Goal: Information Seeking & Learning: Learn about a topic

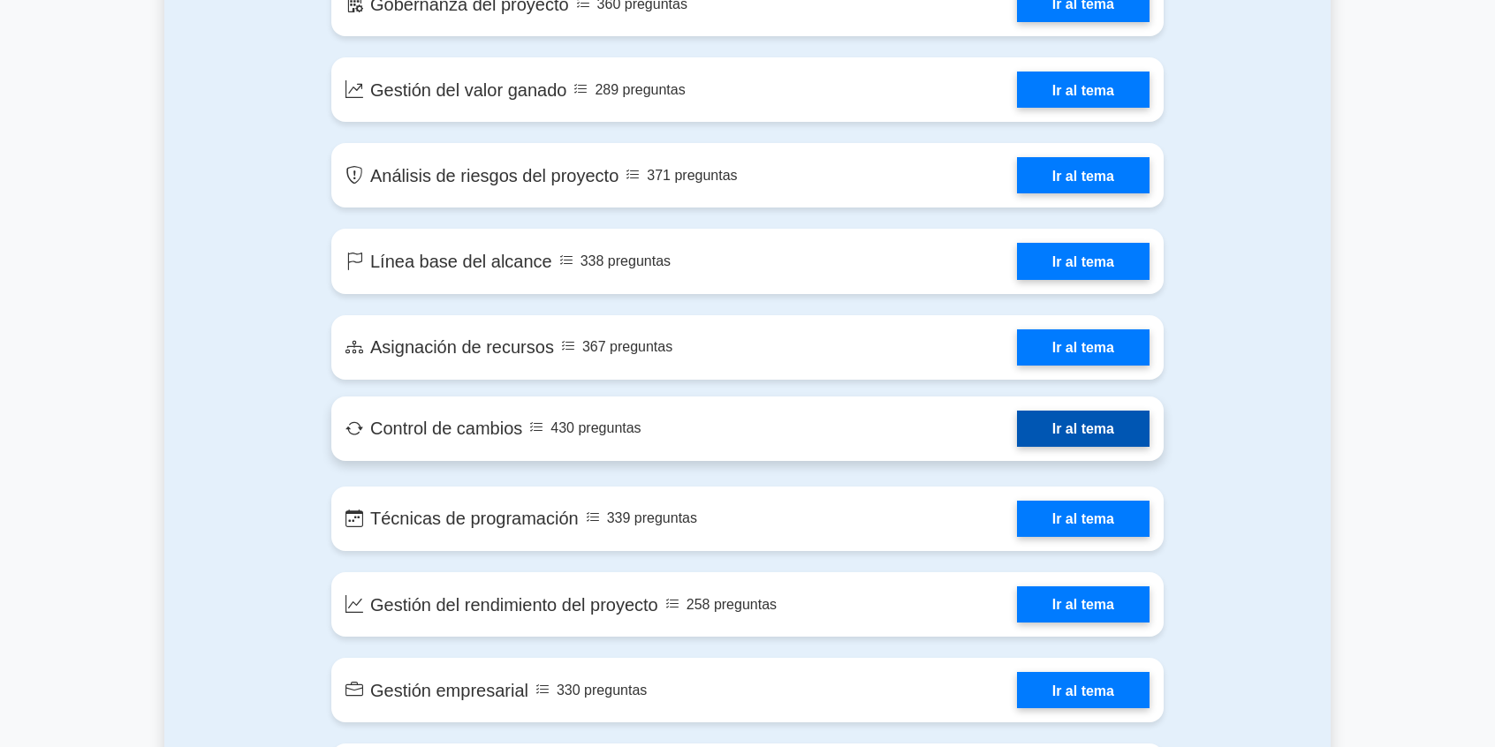
scroll to position [2562, 0]
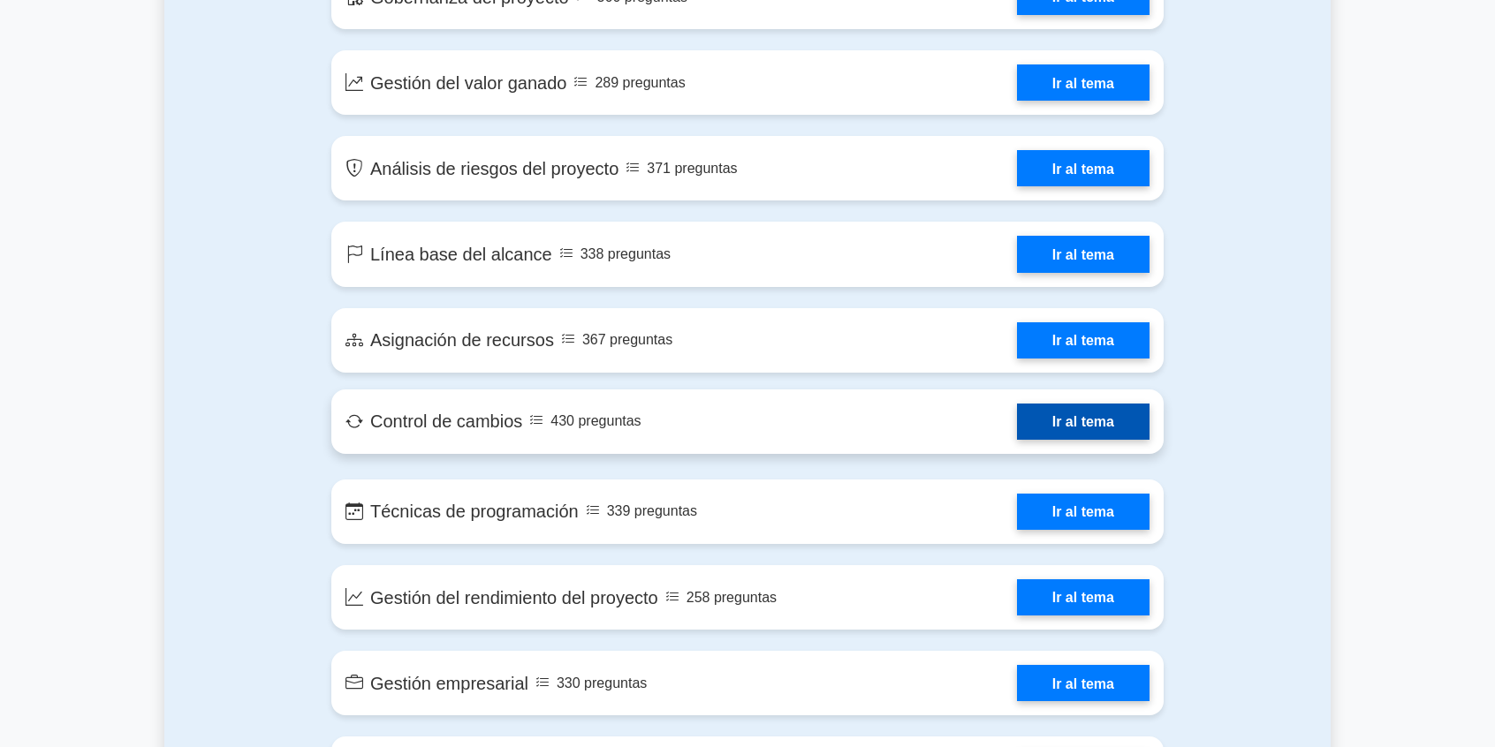
click at [1080, 434] on link "Ir al tema" at bounding box center [1083, 422] width 133 height 36
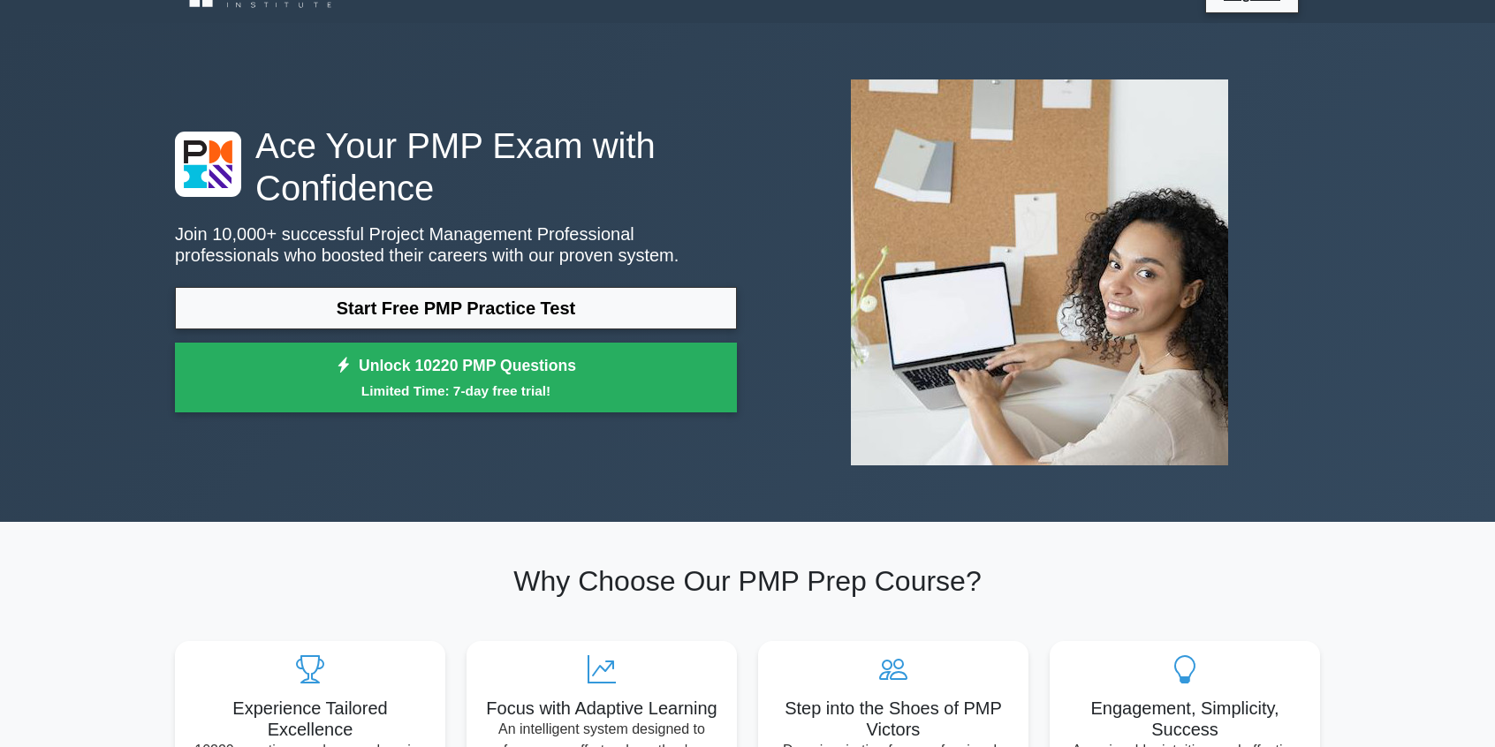
scroll to position [0, 0]
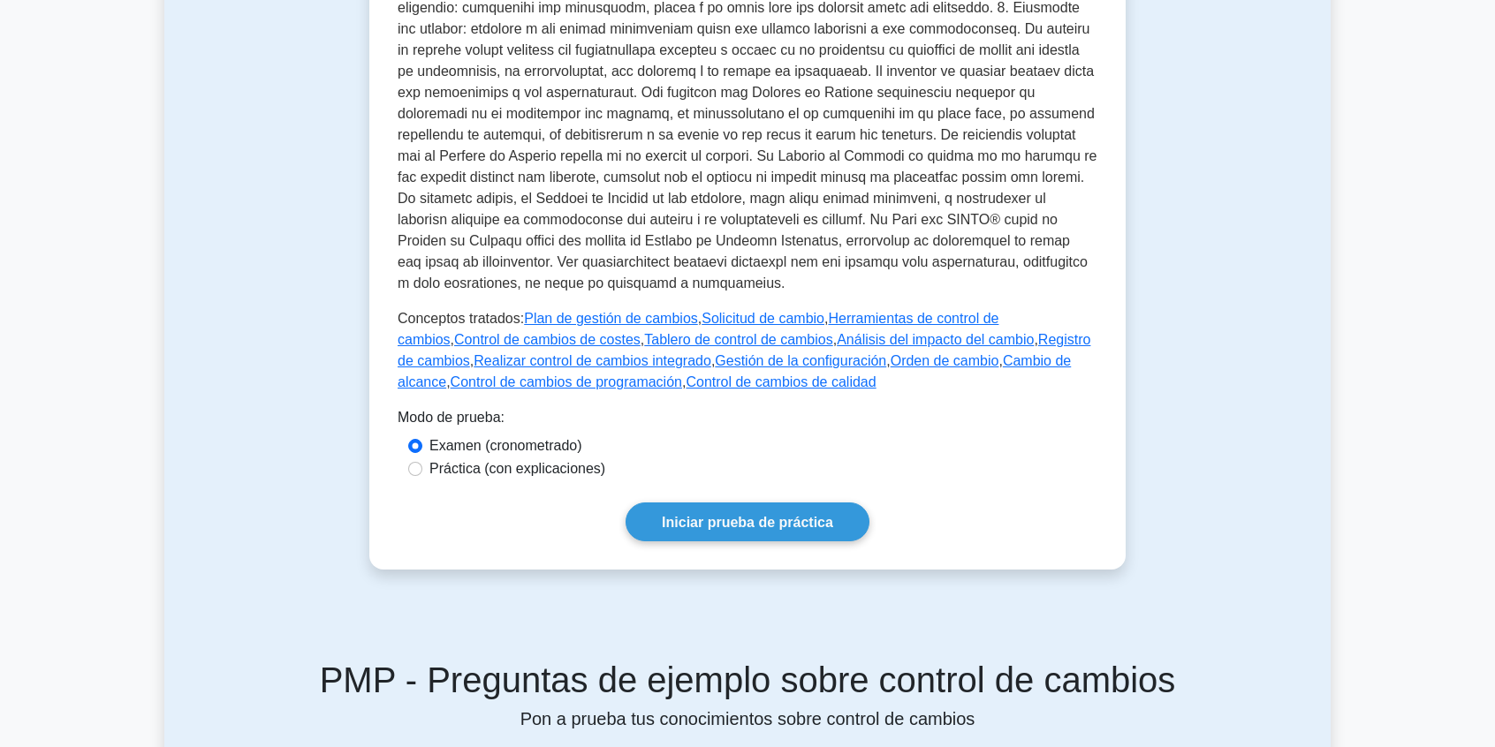
scroll to position [618, 0]
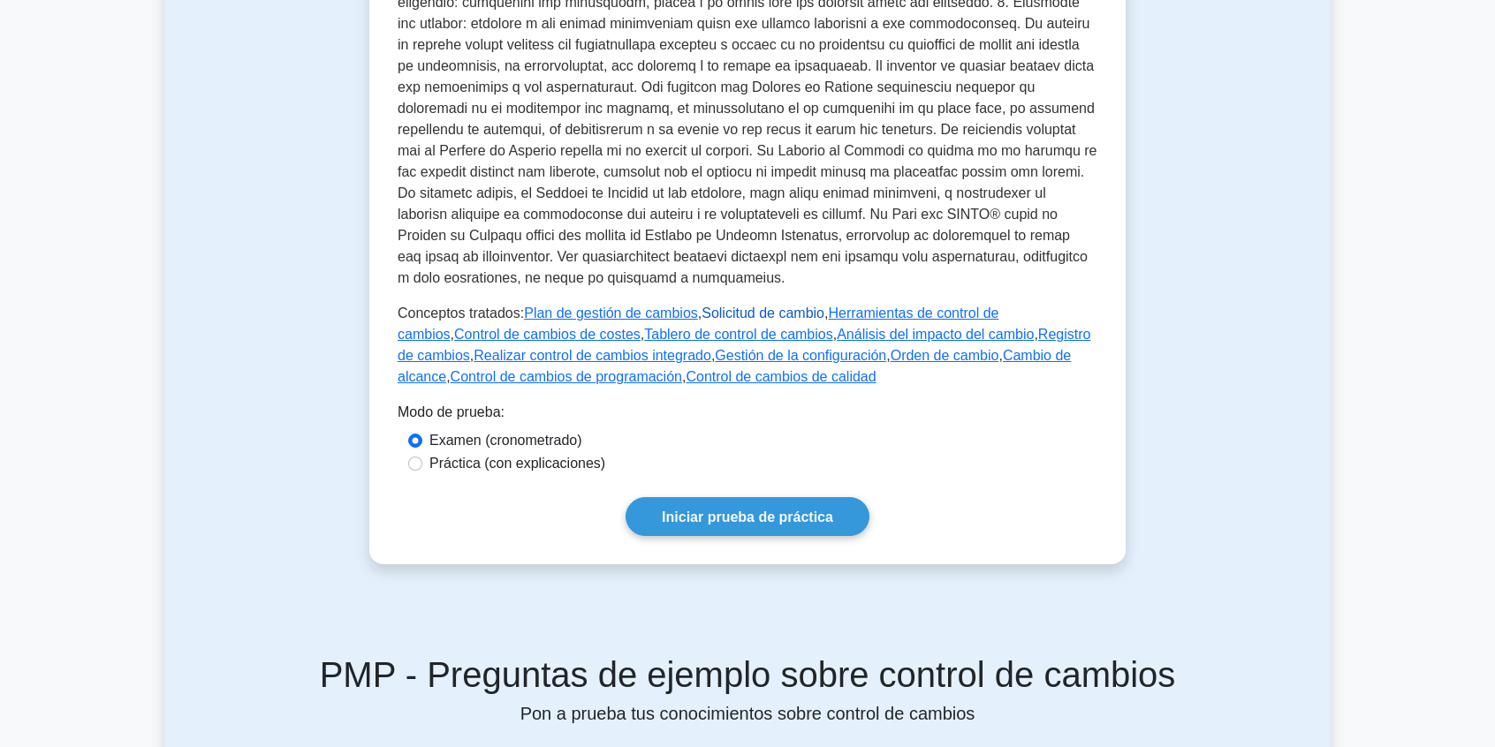
click at [753, 306] on font "Solicitud de cambio" at bounding box center [763, 313] width 123 height 15
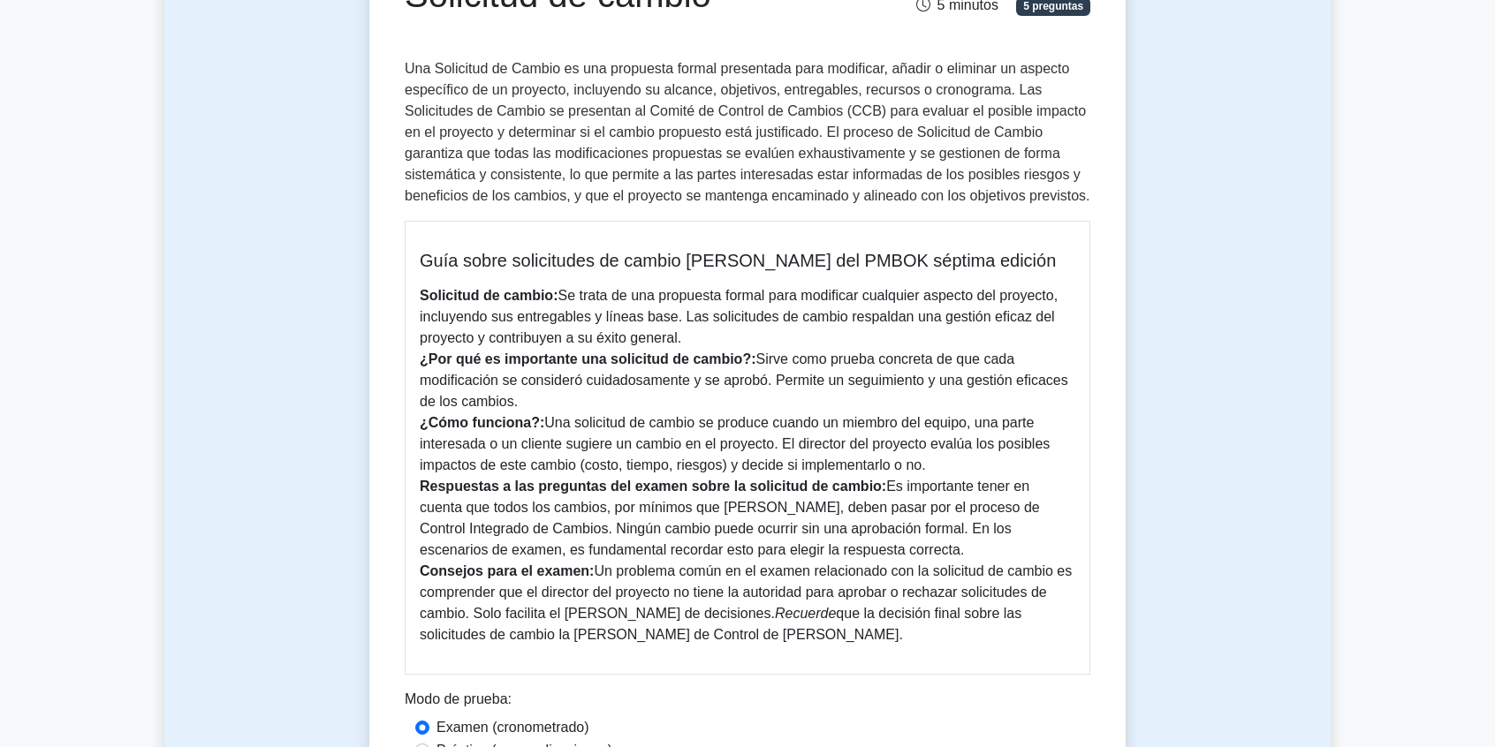
scroll to position [353, 0]
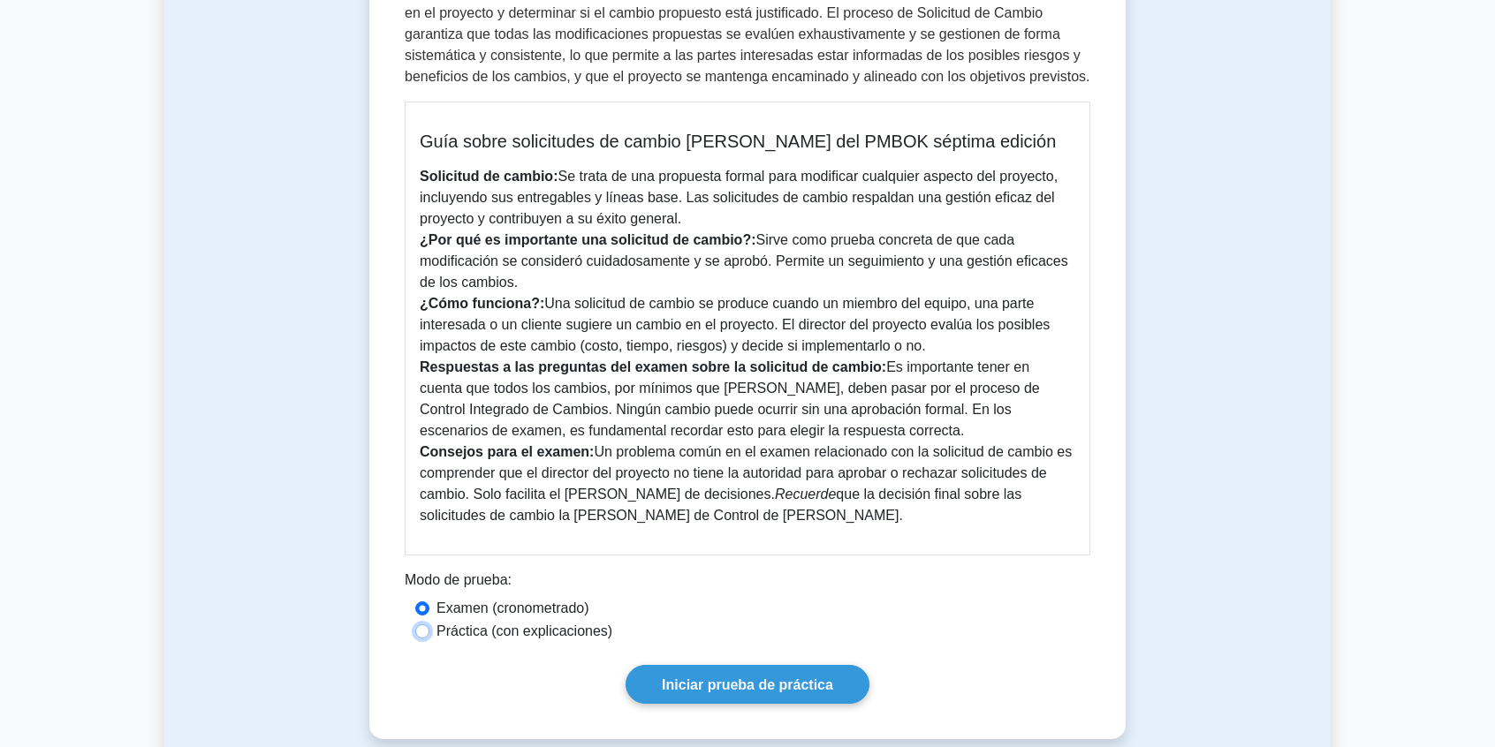
click at [427, 635] on input "Práctica (con explicaciones)" at bounding box center [422, 632] width 14 height 14
radio input "true"
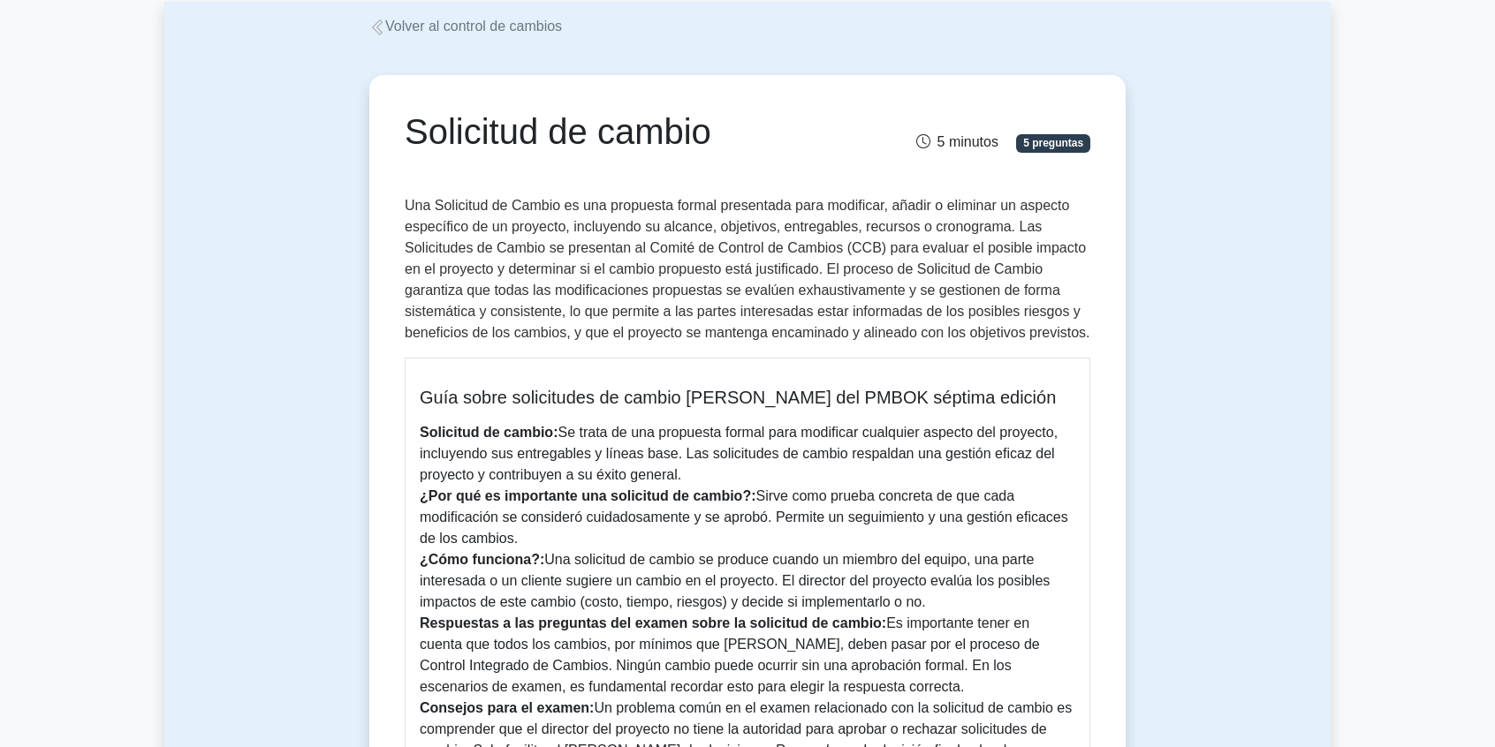
scroll to position [88, 0]
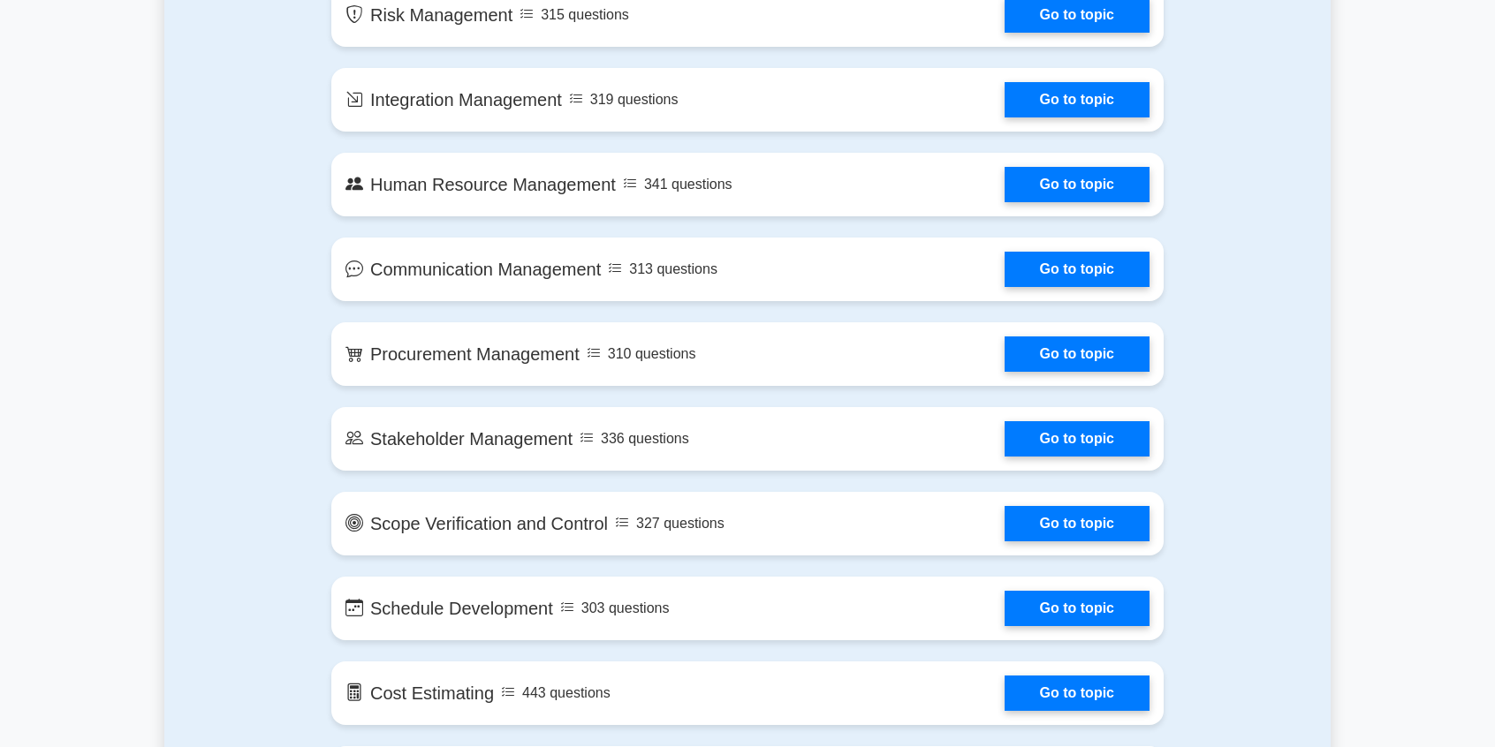
scroll to position [1414, 0]
